Goal: Book appointment/travel/reservation

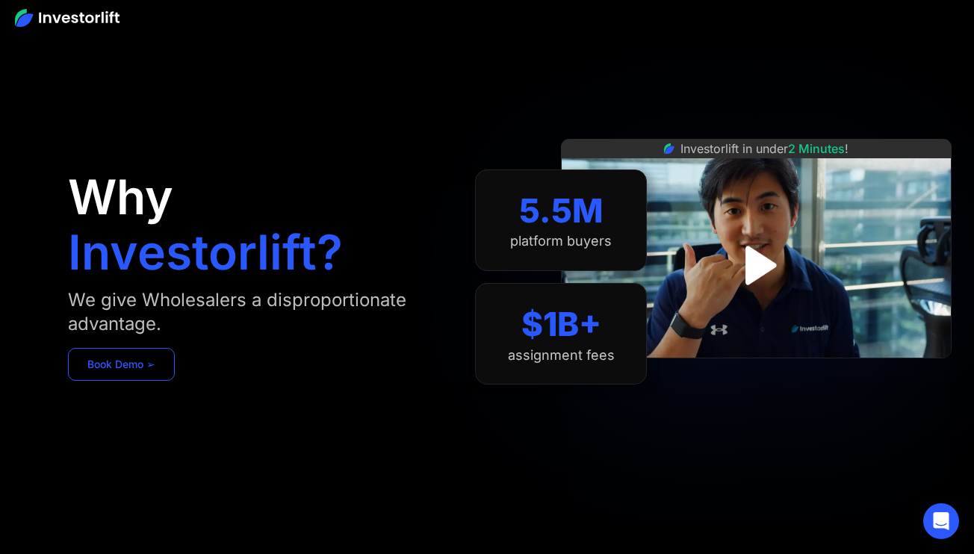
click at [148, 364] on link "Book Demo ➢" at bounding box center [121, 364] width 107 height 33
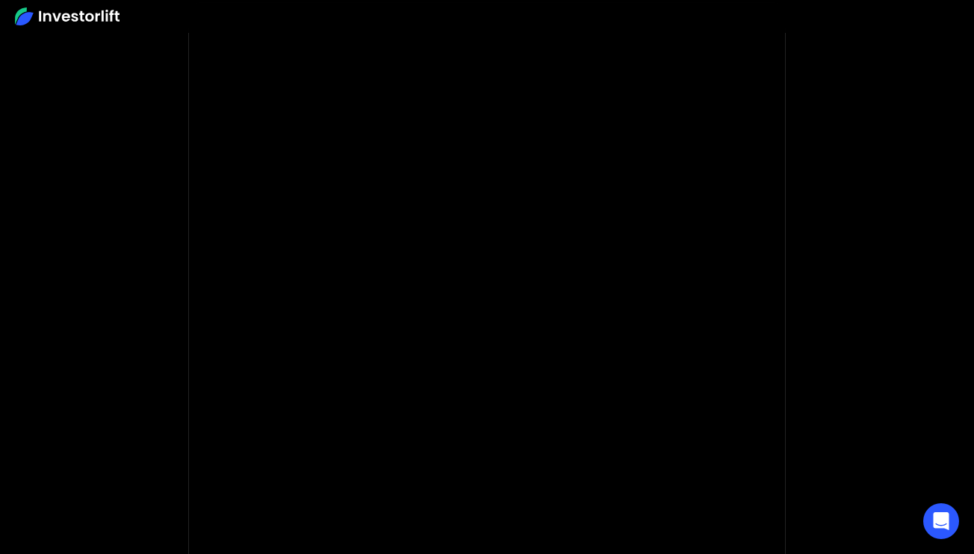
scroll to position [99, 0]
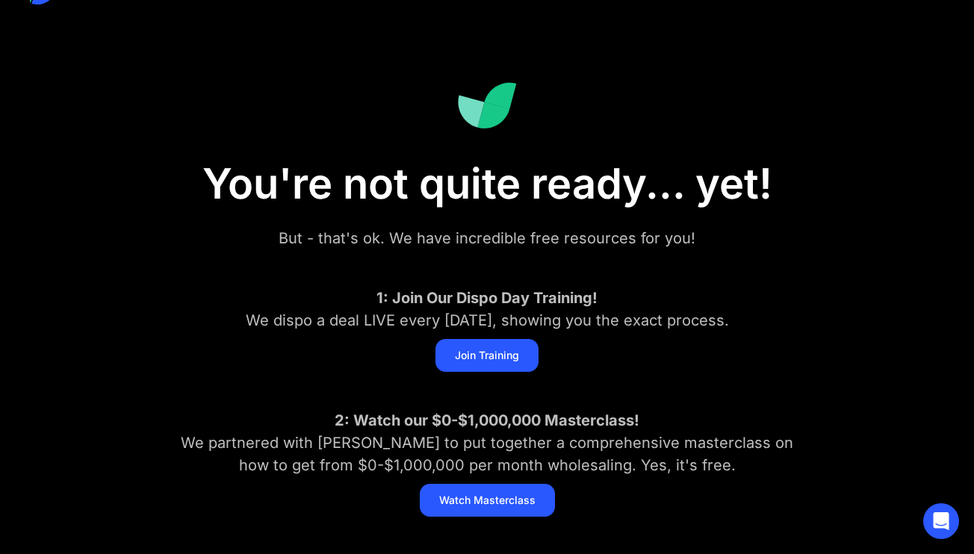
scroll to position [56, 0]
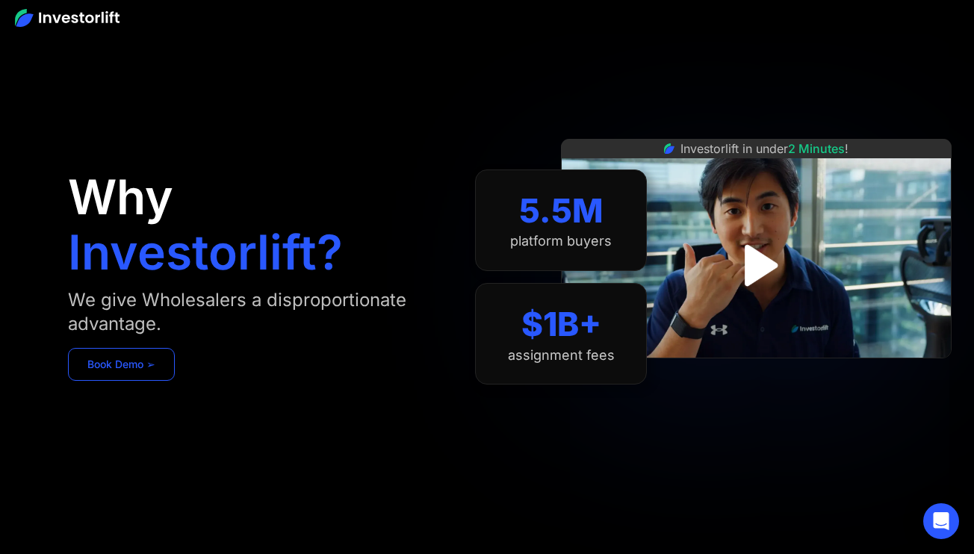
click at [105, 371] on link "Book Demo ➢" at bounding box center [121, 364] width 107 height 33
